Goal: Complete application form: Complete application form

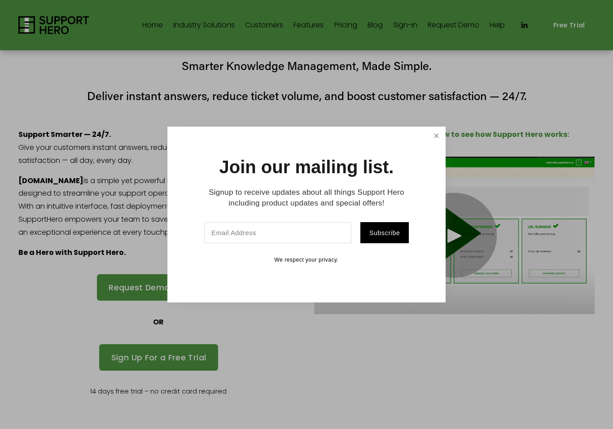
click at [441, 140] on link "Close" at bounding box center [436, 136] width 16 height 16
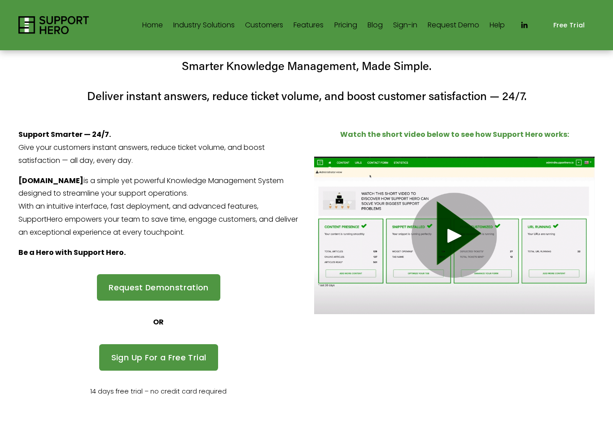
click at [201, 266] on div "Request Demonstration" at bounding box center [159, 287] width 296 height 42
click at [195, 283] on link "Request Demonstration" at bounding box center [158, 287] width 123 height 26
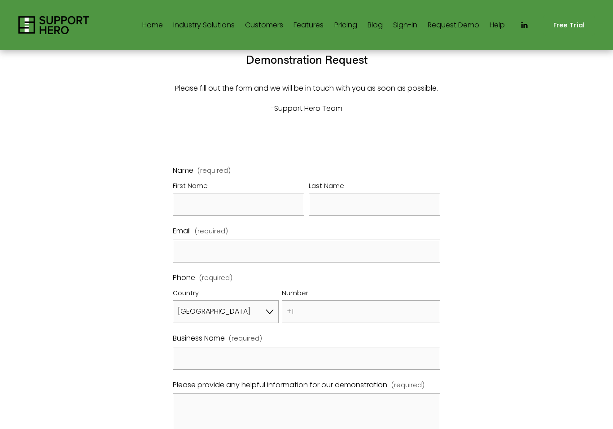
select select "US"
click at [272, 220] on fieldset "Name (required) First Name Last Name" at bounding box center [306, 194] width 267 height 61
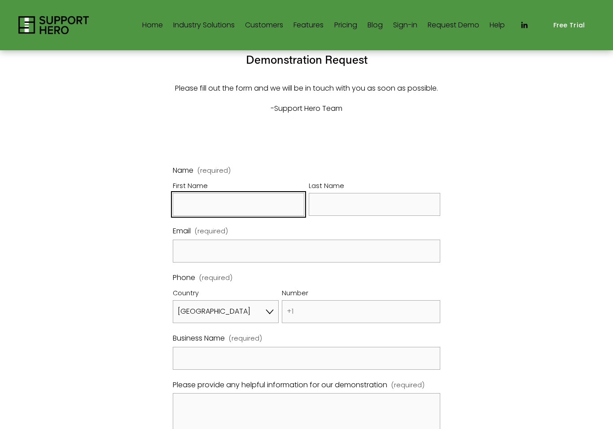
click at [293, 200] on input "First Name" at bounding box center [238, 204] width 131 height 23
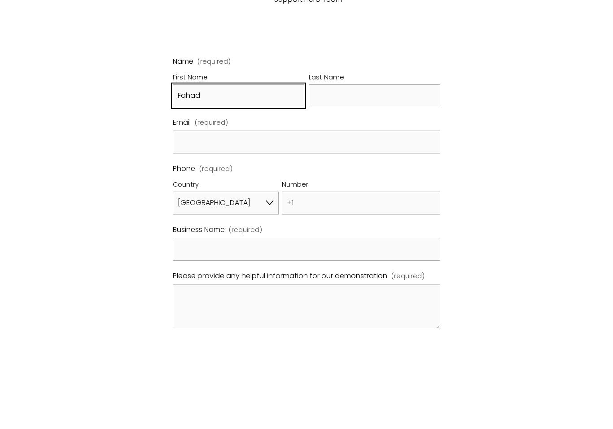
type input "Fahad"
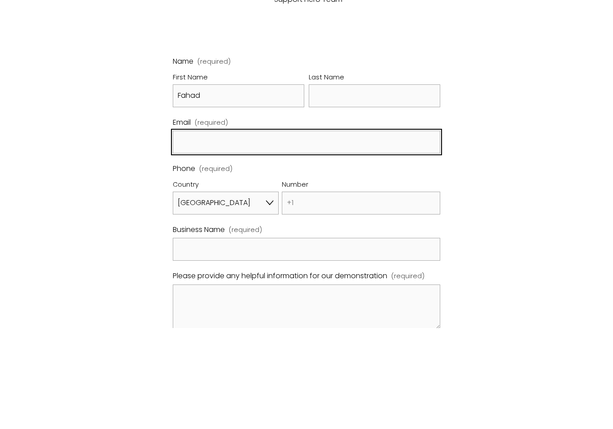
click at [334, 232] on input "Email (required)" at bounding box center [306, 243] width 267 height 23
type input "a"
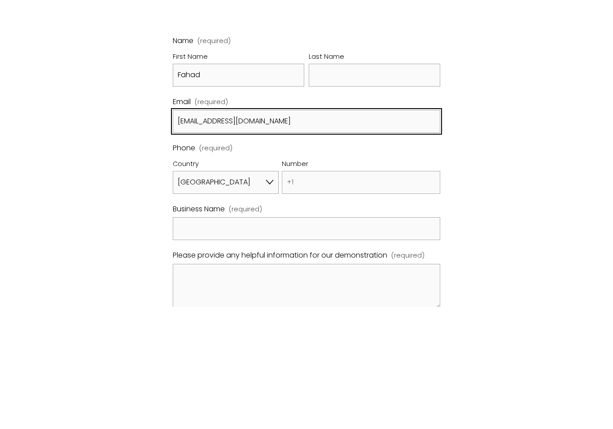
type input "[EMAIL_ADDRESS][DOMAIN_NAME]"
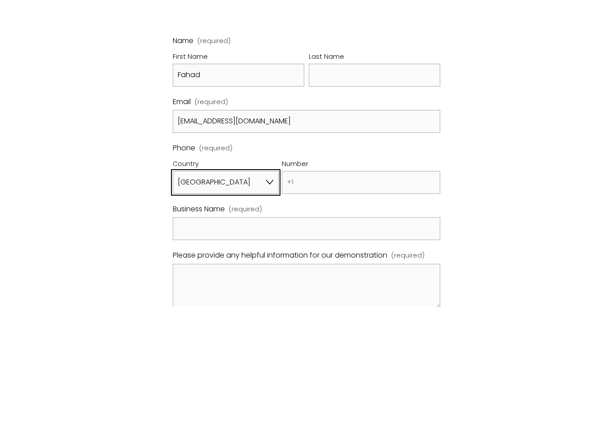
click at [237, 293] on select "[GEOGRAPHIC_DATA] [GEOGRAPHIC_DATA] [GEOGRAPHIC_DATA] [GEOGRAPHIC_DATA] [US_STA…" at bounding box center [225, 304] width 105 height 23
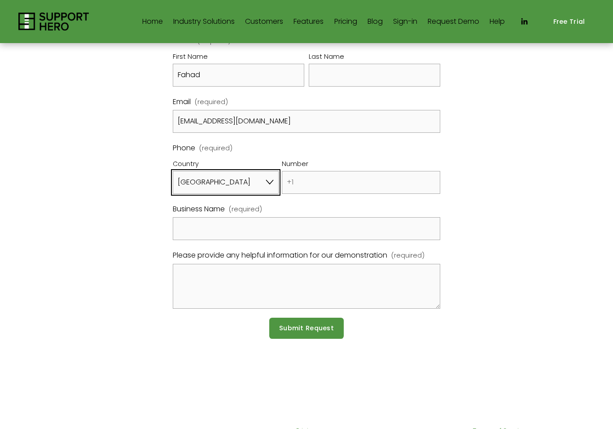
select select "SA"
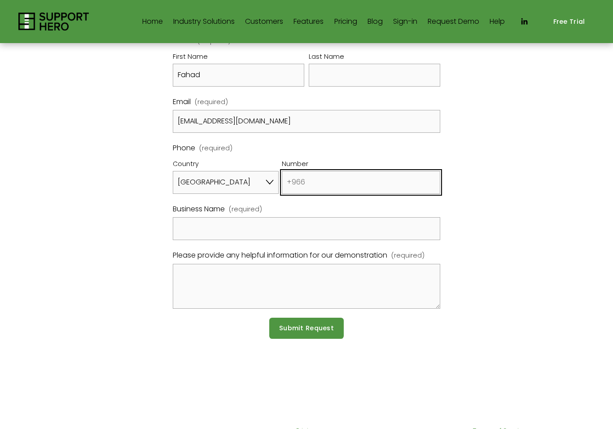
click at [308, 185] on input "Number" at bounding box center [361, 182] width 158 height 23
type input "560 024 33"
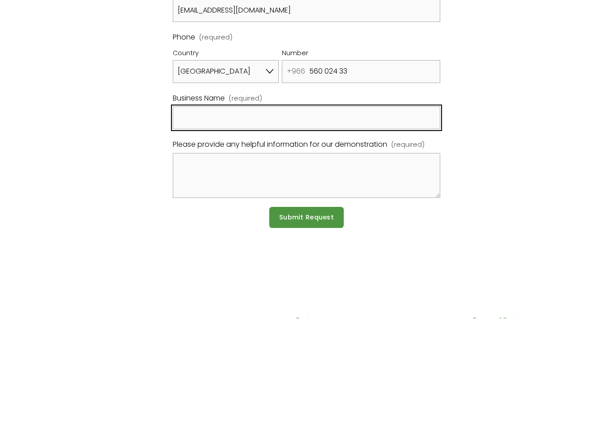
click at [193, 217] on input "Business Name (required)" at bounding box center [306, 228] width 267 height 23
type input "Fahad"
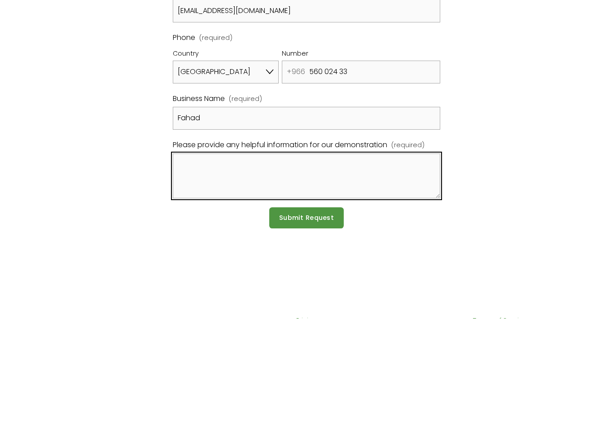
click at [191, 264] on textarea "Please provide any helpful information for our demonstration (required)" at bounding box center [306, 286] width 267 height 45
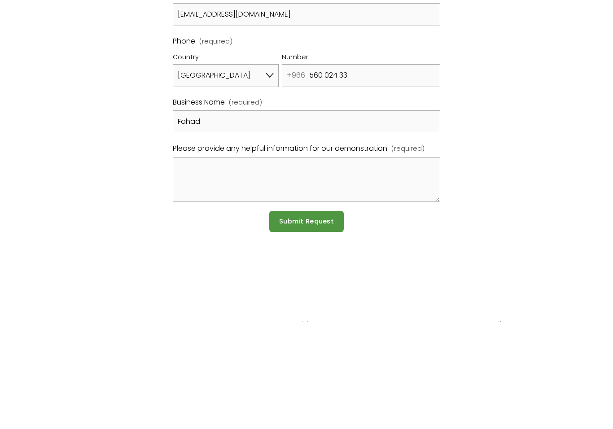
click at [373, 249] on span "Please provide any helpful information for our demonstration" at bounding box center [280, 255] width 214 height 13
click at [373, 264] on textarea "Please provide any helpful information for our demonstration (required)" at bounding box center [306, 286] width 267 height 45
click at [481, 138] on div "Name (required) First Name [PERSON_NAME] Last Name Email (required) [EMAIL_ADDR…" at bounding box center [306, 198] width 576 height 326
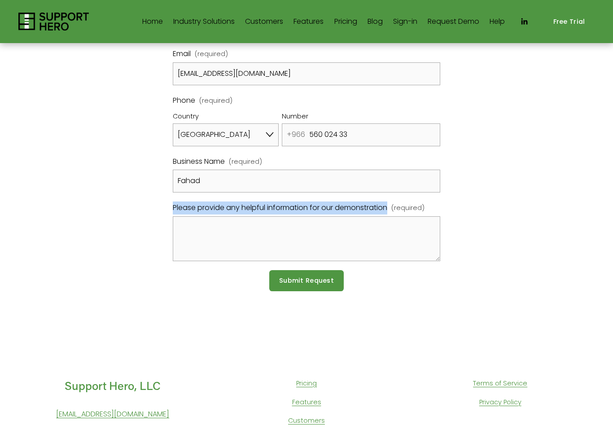
scroll to position [195, 0]
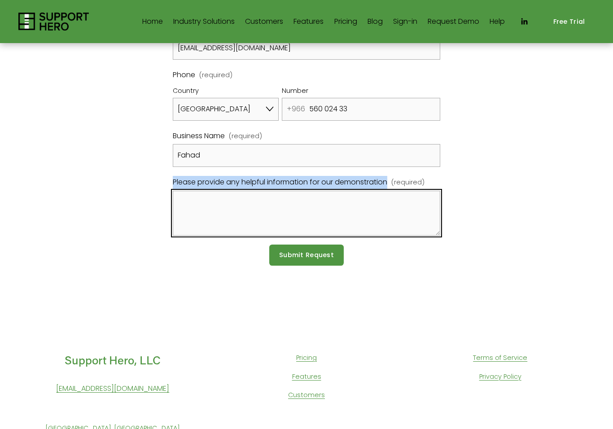
click at [404, 212] on textarea "Please provide any helpful information for our demonstration (required)" at bounding box center [306, 213] width 267 height 45
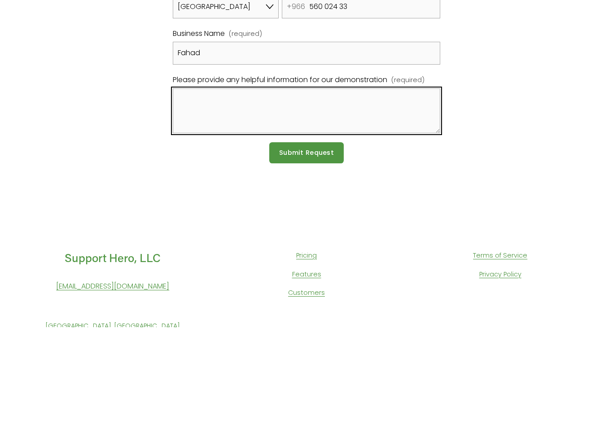
click at [373, 191] on textarea "Please provide any helpful information for our demonstration (required)" at bounding box center [306, 213] width 267 height 45
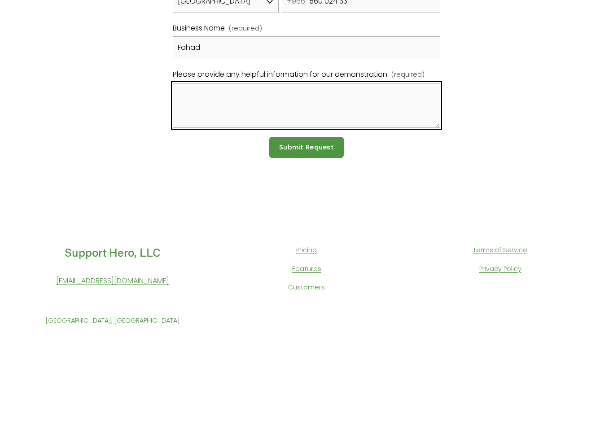
click at [216, 179] on textarea "Please provide any helpful information for our demonstration (required)" at bounding box center [306, 201] width 267 height 45
click at [217, 179] on textarea "Please provide any helpful information for our demonstration (required)" at bounding box center [306, 201] width 267 height 45
paste textarea "Hello Cengage Support Team I have a Cengage account registered with my universi…"
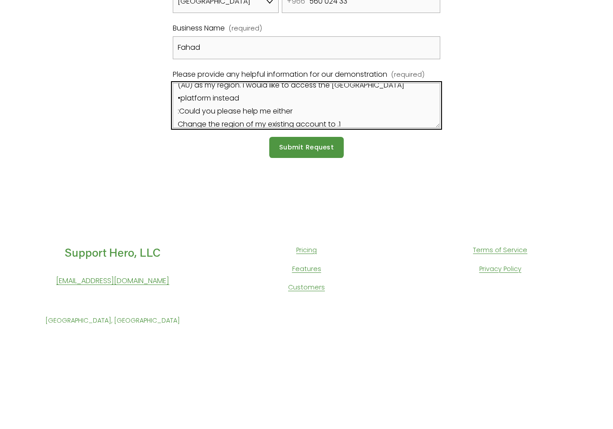
scroll to position [48, 0]
click at [301, 179] on textarea "Hello Cengage Support Team I have a Cengage account registered with my universi…" at bounding box center [306, 201] width 267 height 45
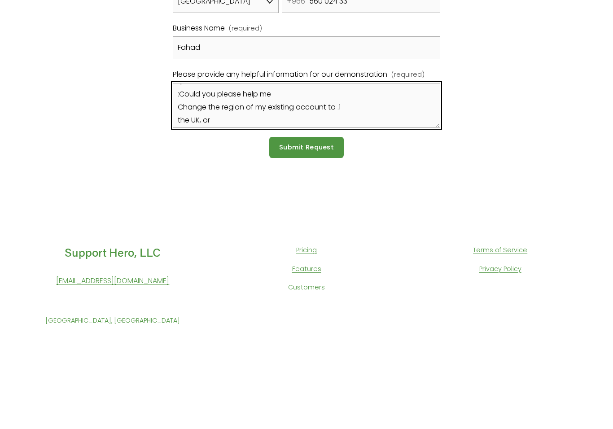
scroll to position [64, 0]
click at [360, 179] on textarea "Hello Cengage Support Team I have a Cengage account registered with my universi…" at bounding box center [306, 201] width 267 height 45
click at [241, 179] on textarea "Hello Cengage Support Team I have a Cengage account registered with my universi…" at bounding box center [306, 201] width 267 height 45
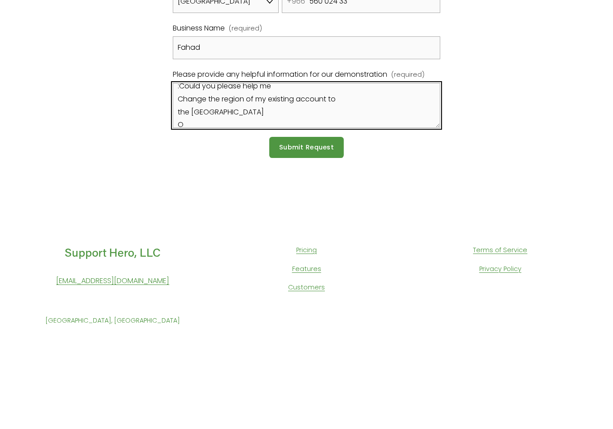
scroll to position [73, 0]
type textarea "Hello Cengage Support Team I have a Cengage account registered with my universi…"
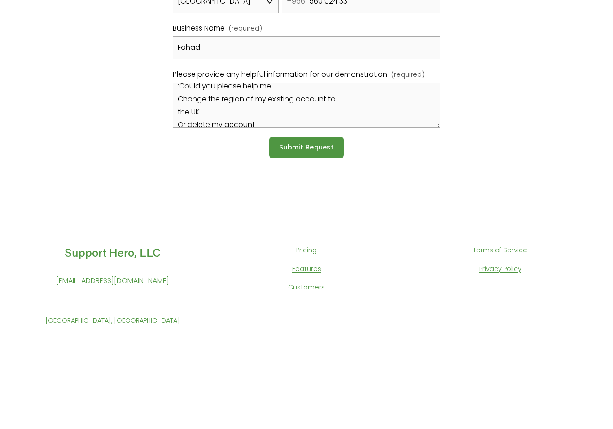
click at [315, 239] on span "Submit Request" at bounding box center [306, 243] width 55 height 9
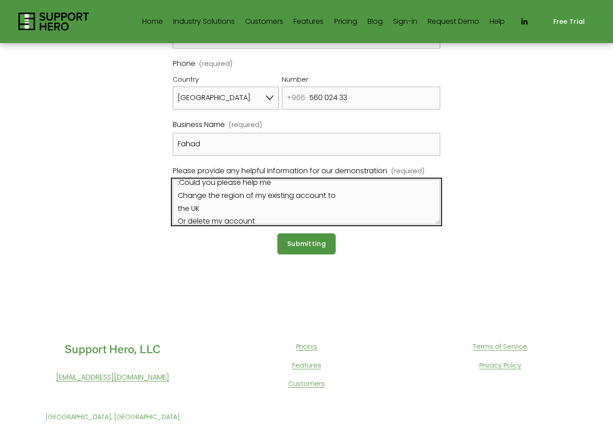
click at [321, 224] on textarea "Hello Cengage Support Team I have a Cengage account registered with my universi…" at bounding box center [306, 201] width 267 height 45
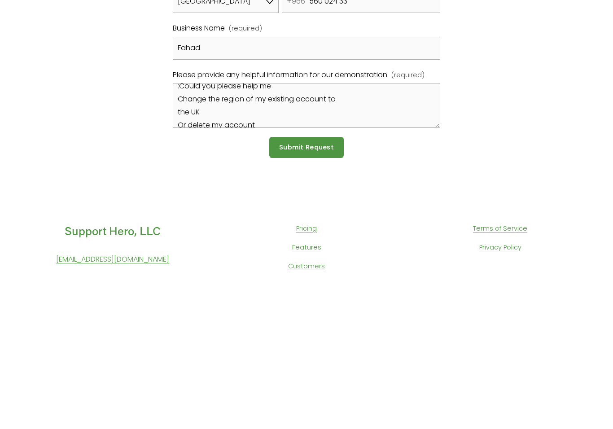
click at [316, 278] on span "Submit Request" at bounding box center [306, 282] width 55 height 9
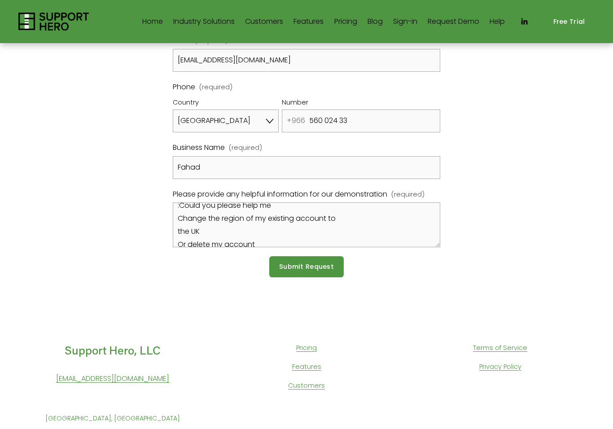
scroll to position [168, 0]
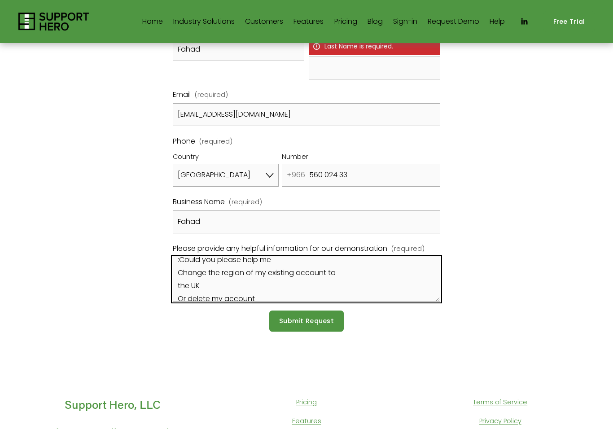
click at [316, 260] on textarea "Hello Cengage Support Team I have a Cengage account registered with my universi…" at bounding box center [306, 279] width 267 height 45
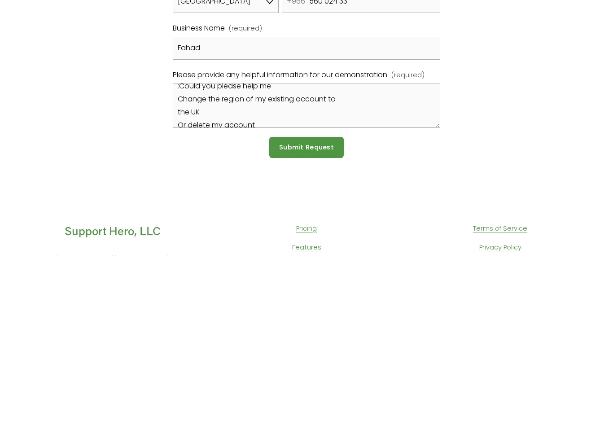
click at [384, 161] on div "Form submission failed. Review the following information: Name. Name (required)…" at bounding box center [306, 171] width 576 height 402
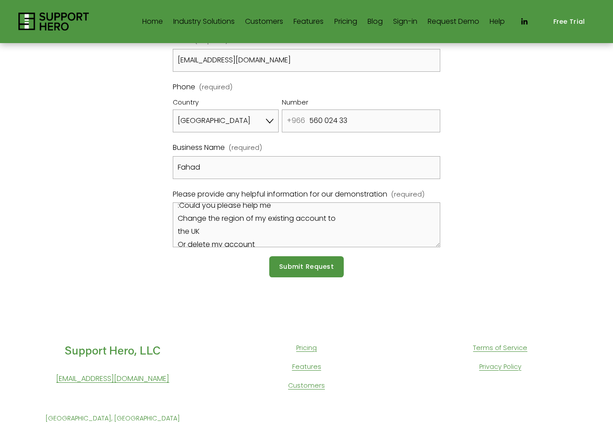
click at [324, 262] on span "Submit Request" at bounding box center [306, 266] width 55 height 9
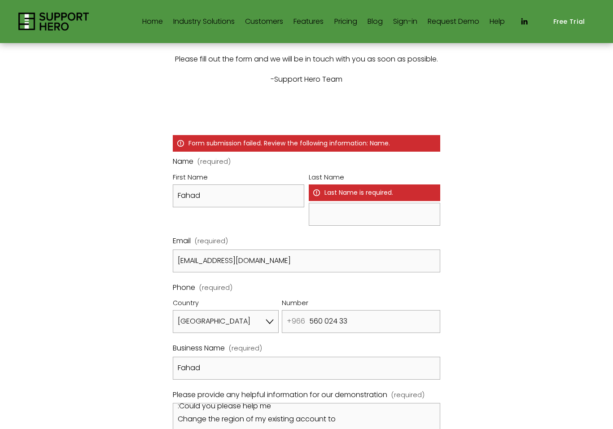
scroll to position [0, 0]
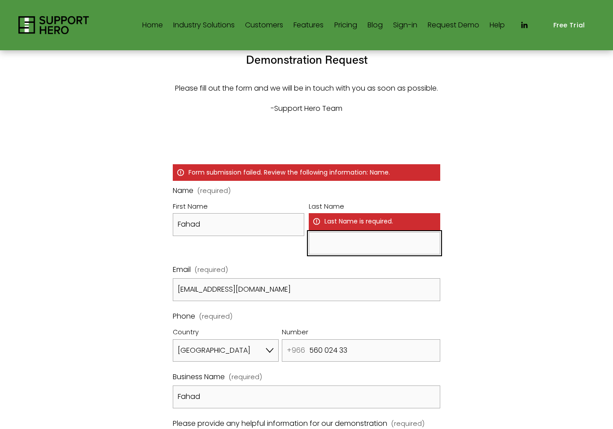
click at [381, 232] on input "Last Name Last Name is required." at bounding box center [374, 243] width 131 height 23
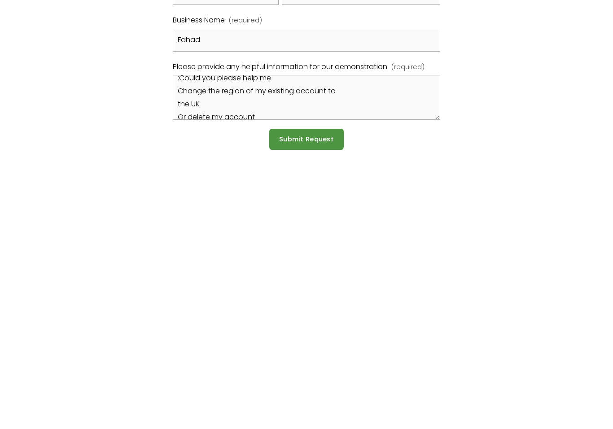
type input "Almane"
click at [332, 348] on span "Submit Request" at bounding box center [306, 352] width 55 height 9
